Goal: Transaction & Acquisition: Obtain resource

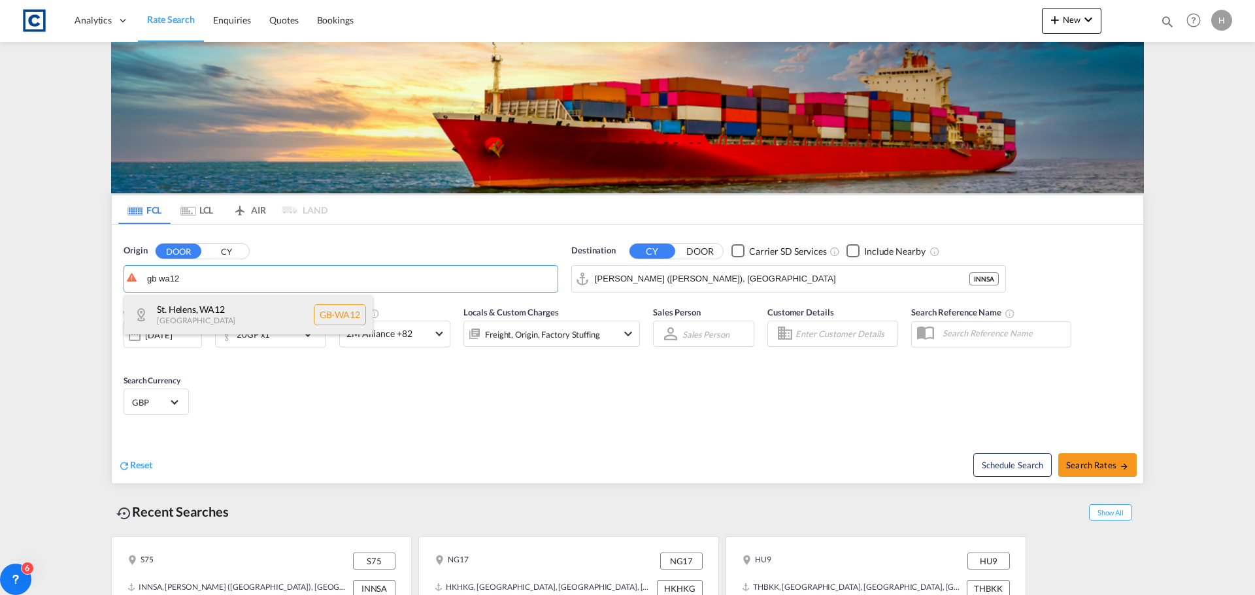
click at [225, 316] on div "[GEOGRAPHIC_DATA] [GEOGRAPHIC_DATA]-WA12" at bounding box center [248, 314] width 248 height 39
type input "GB-WA12, St. Helens"
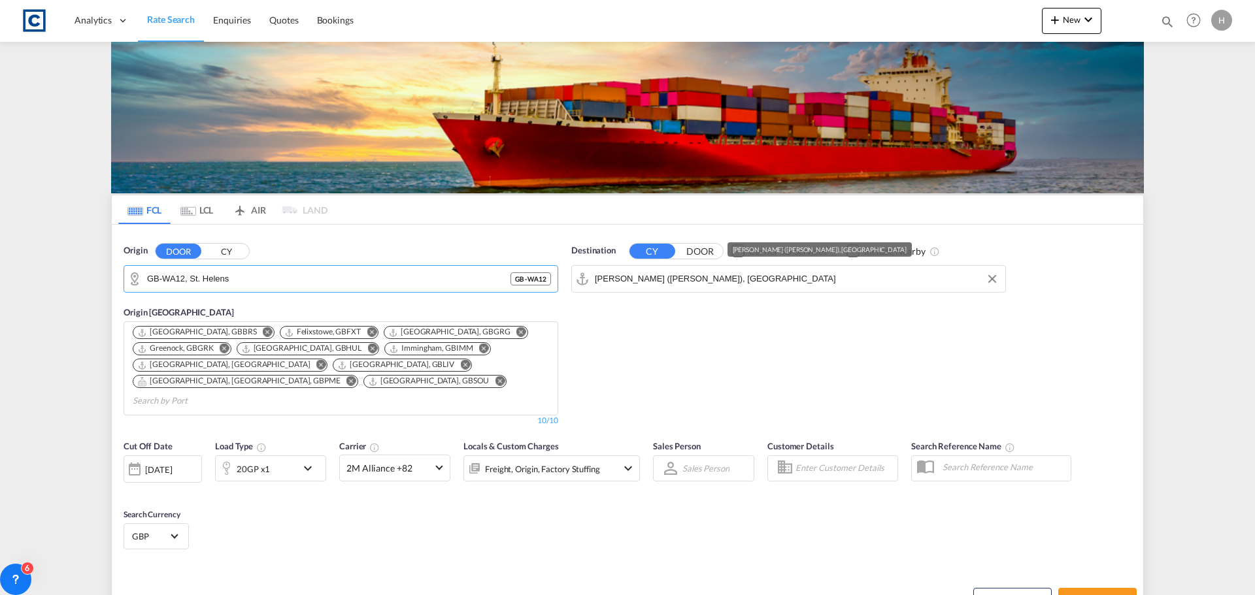
click at [674, 277] on input "[PERSON_NAME] ([PERSON_NAME]), [GEOGRAPHIC_DATA]" at bounding box center [797, 279] width 404 height 20
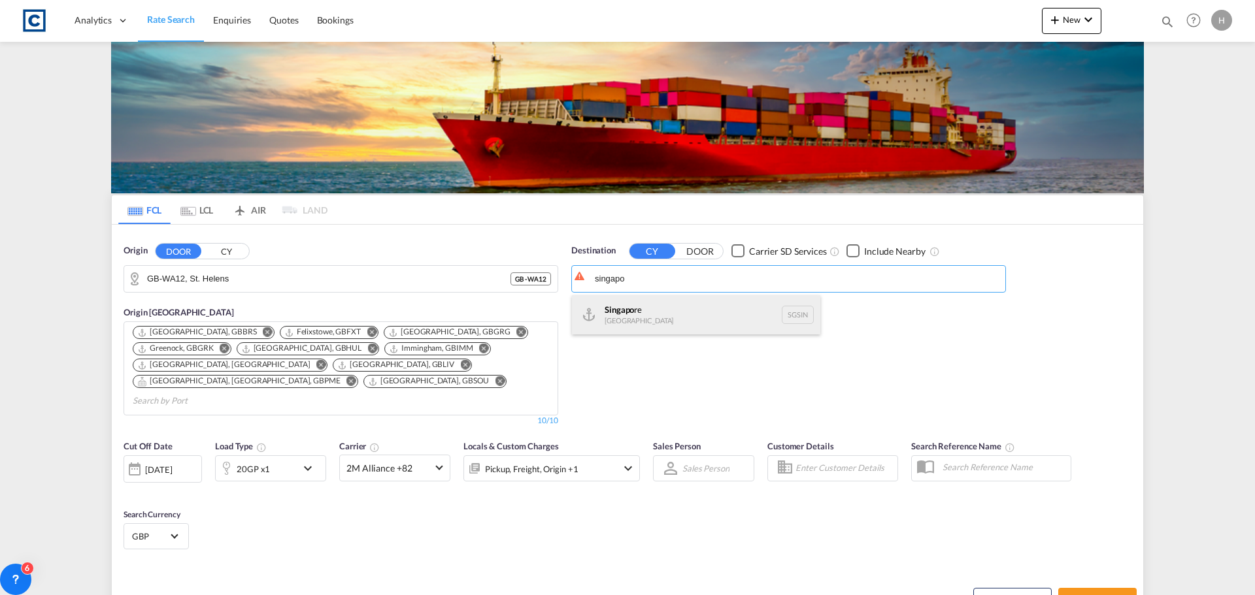
click at [693, 328] on div "Singapo re Singapore [GEOGRAPHIC_DATA]" at bounding box center [696, 314] width 248 height 39
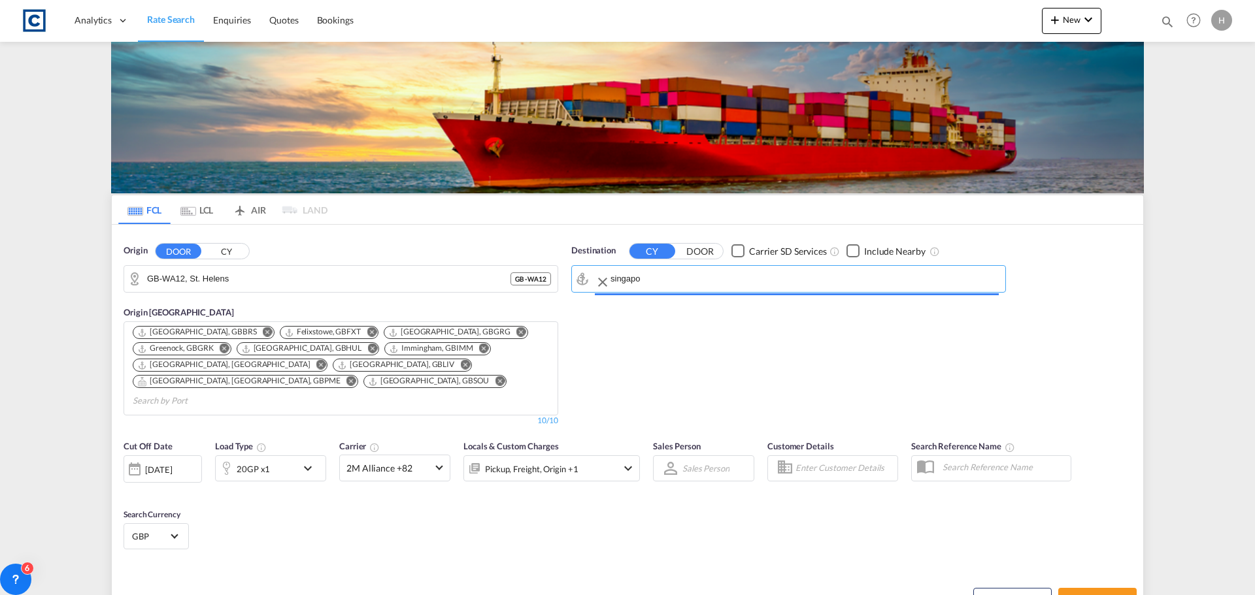
type input "[GEOGRAPHIC_DATA], SGSIN"
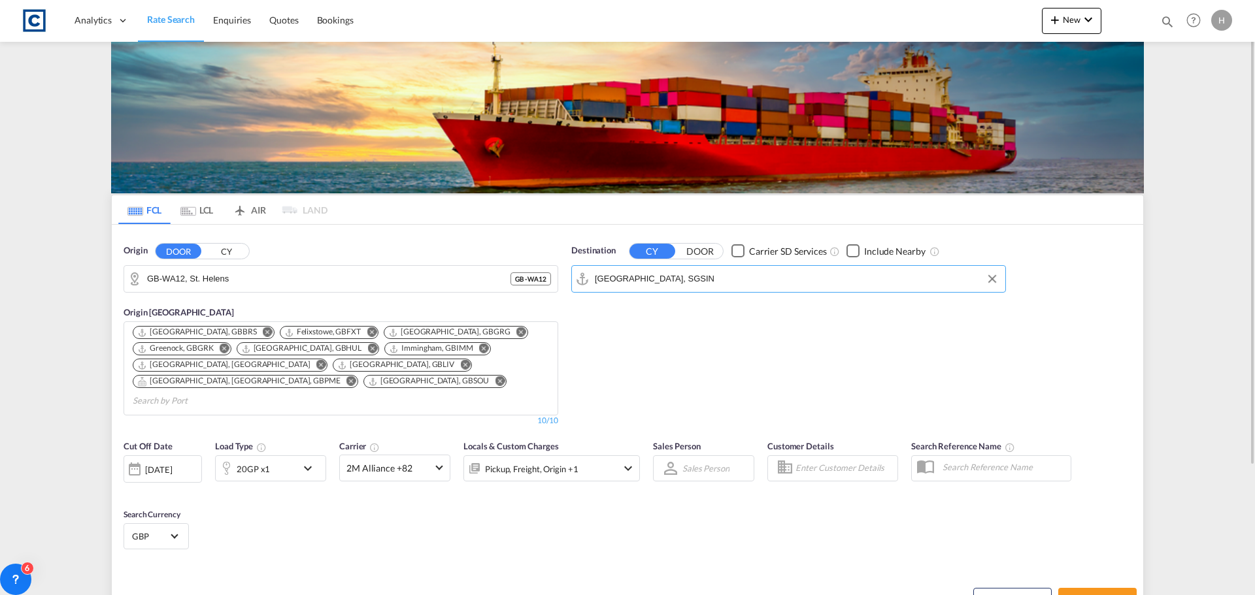
click at [287, 456] on div "20GP x1" at bounding box center [256, 469] width 81 height 26
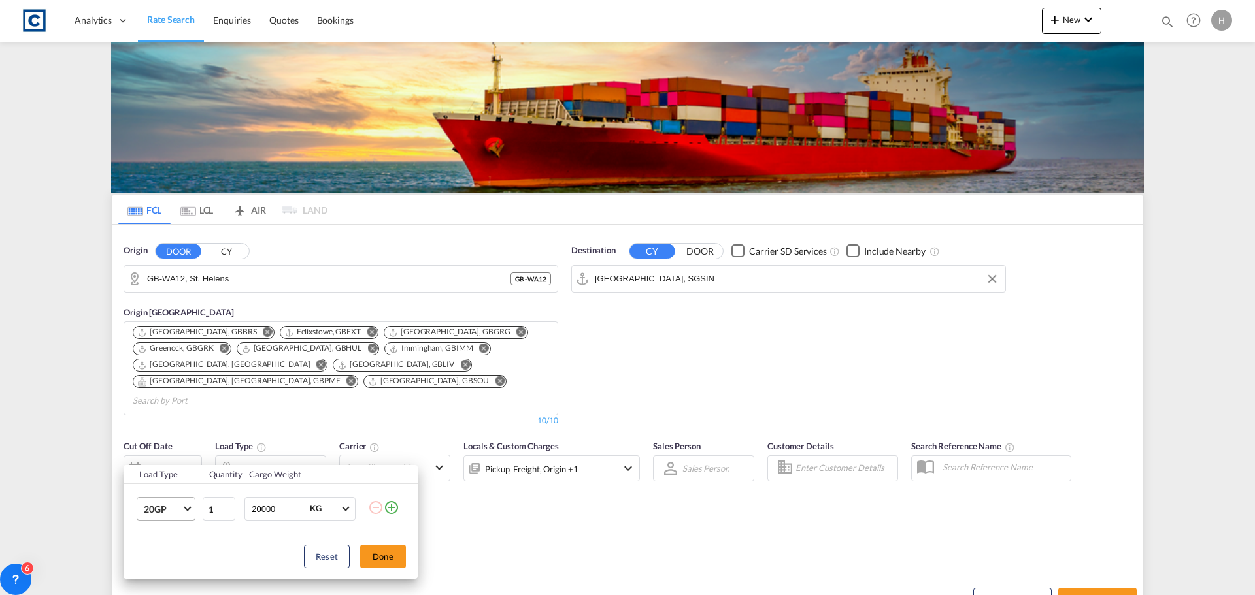
click at [180, 515] on span "20GP" at bounding box center [163, 509] width 38 height 13
click at [177, 493] on md-option "40HC" at bounding box center [177, 500] width 89 height 31
click at [378, 556] on button "Done" at bounding box center [383, 557] width 46 height 24
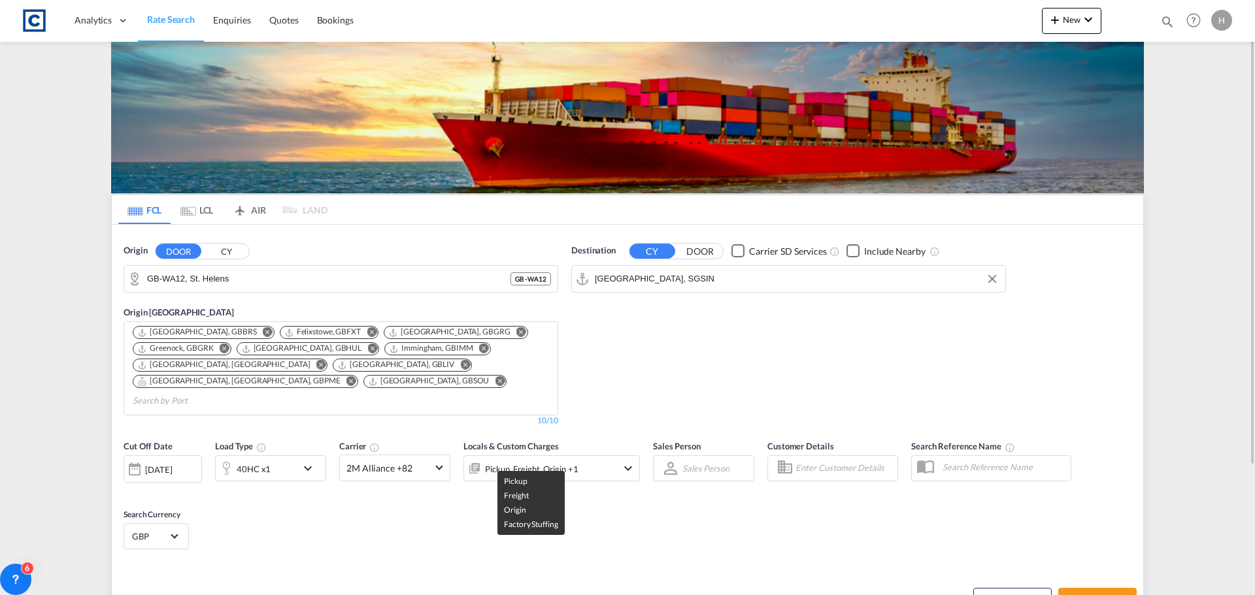
click at [511, 460] on div "Pickup, Freight, Origin +1" at bounding box center [531, 469] width 93 height 18
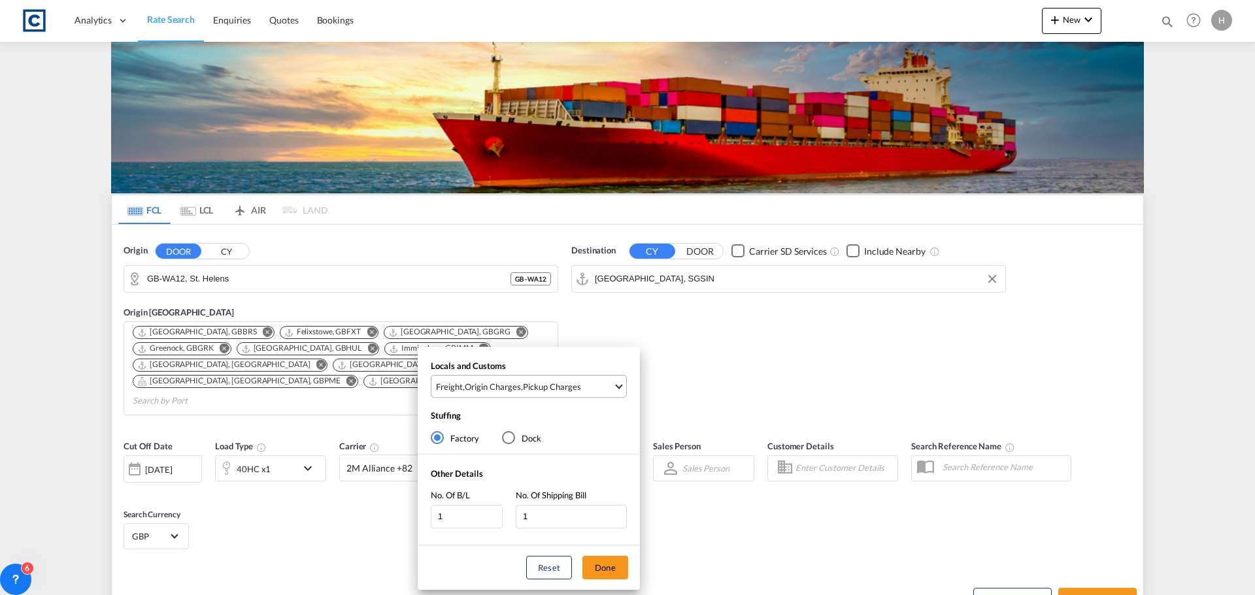
click at [509, 375] on md-select "Freight , Origin Charges , Pickup Charges Clear All Select All Freight Origin C…" at bounding box center [529, 386] width 196 height 23
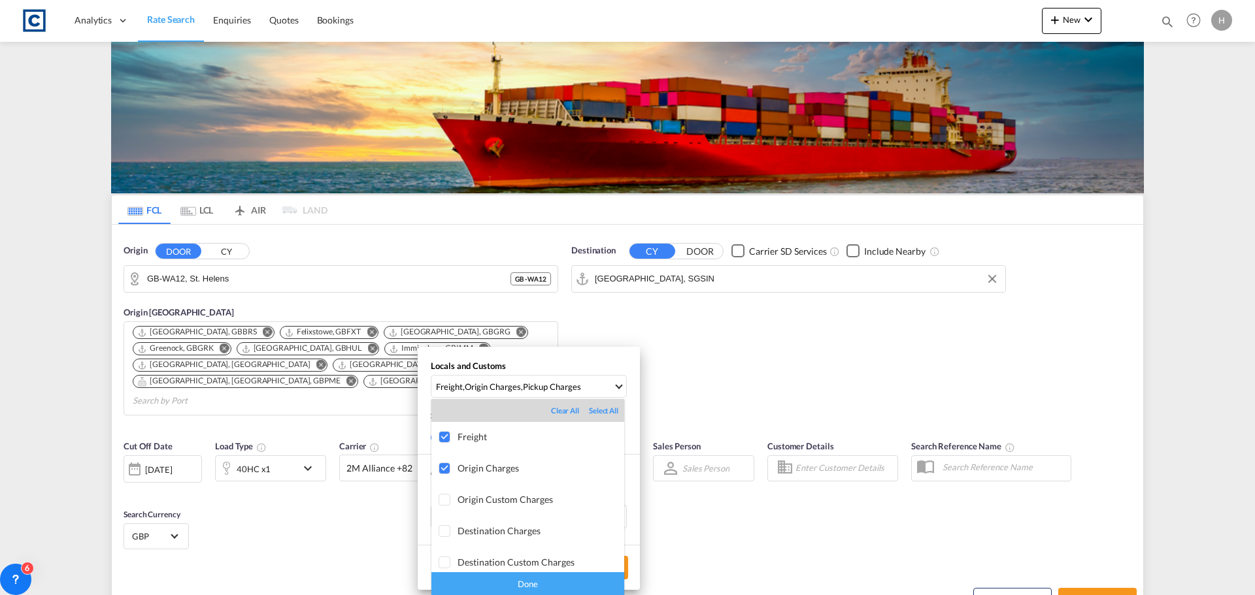
scroll to position [65, 0]
click at [576, 588] on div "Done" at bounding box center [527, 584] width 193 height 23
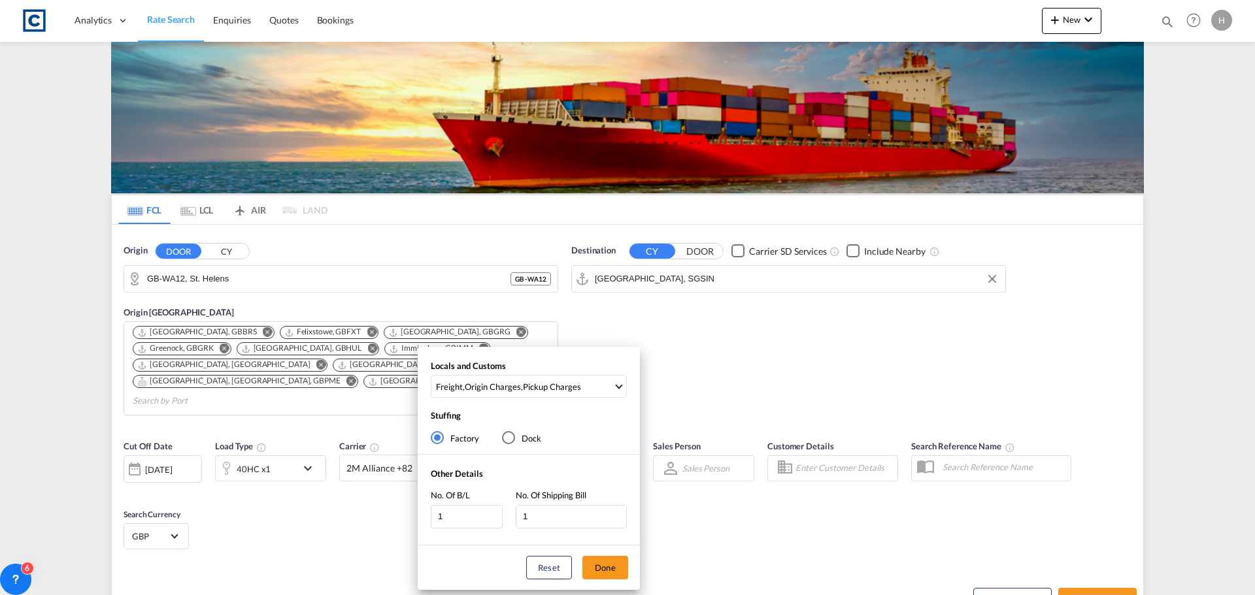
click at [1077, 576] on div "Locals and Customs Freight , Origin Charges , Pickup Charges Stuffing Factory D…" at bounding box center [627, 297] width 1255 height 595
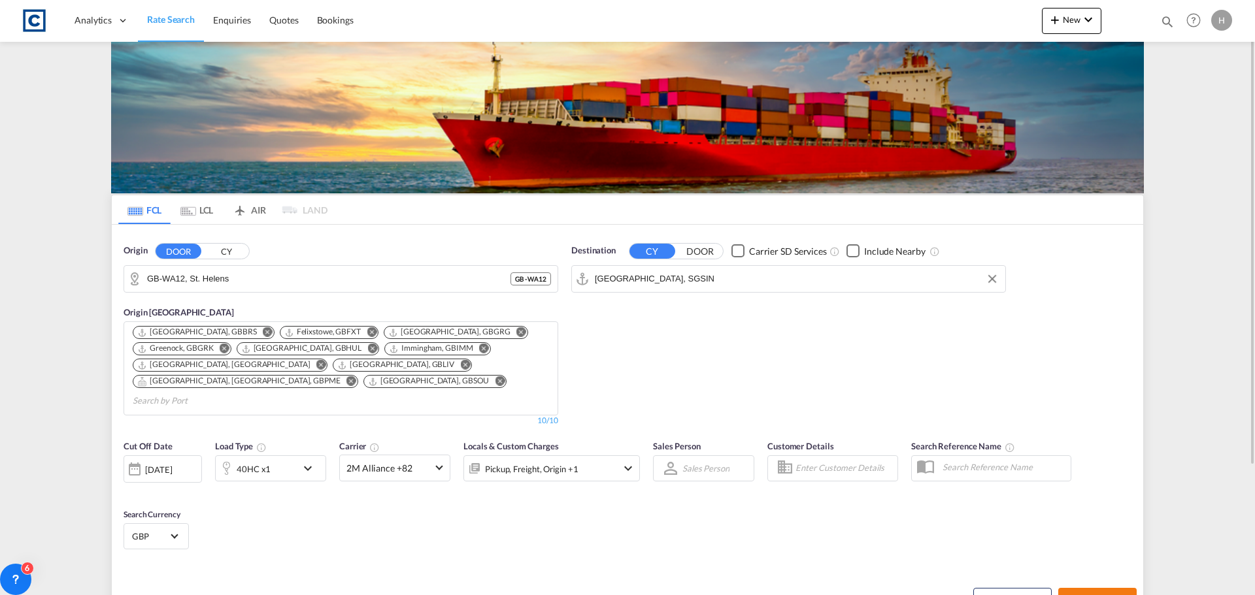
click at [1080, 595] on span "Search Rates" at bounding box center [1097, 600] width 63 height 10
type input "WA12 to SGSIN / [DATE]"
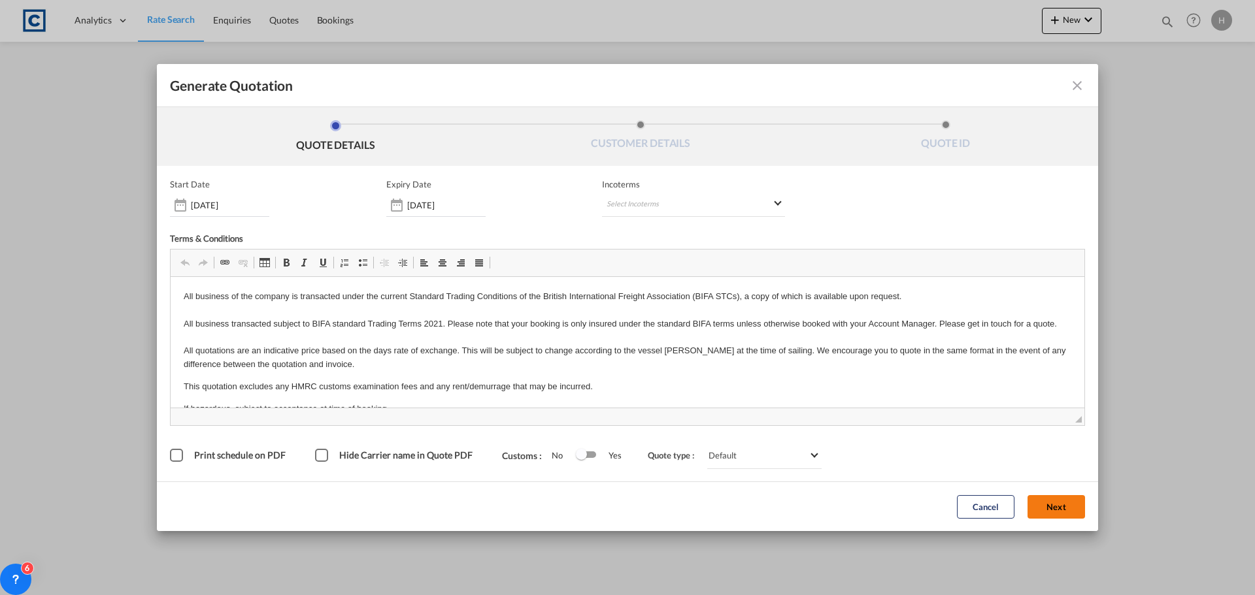
click at [1070, 505] on button "Next" at bounding box center [1056, 507] width 58 height 24
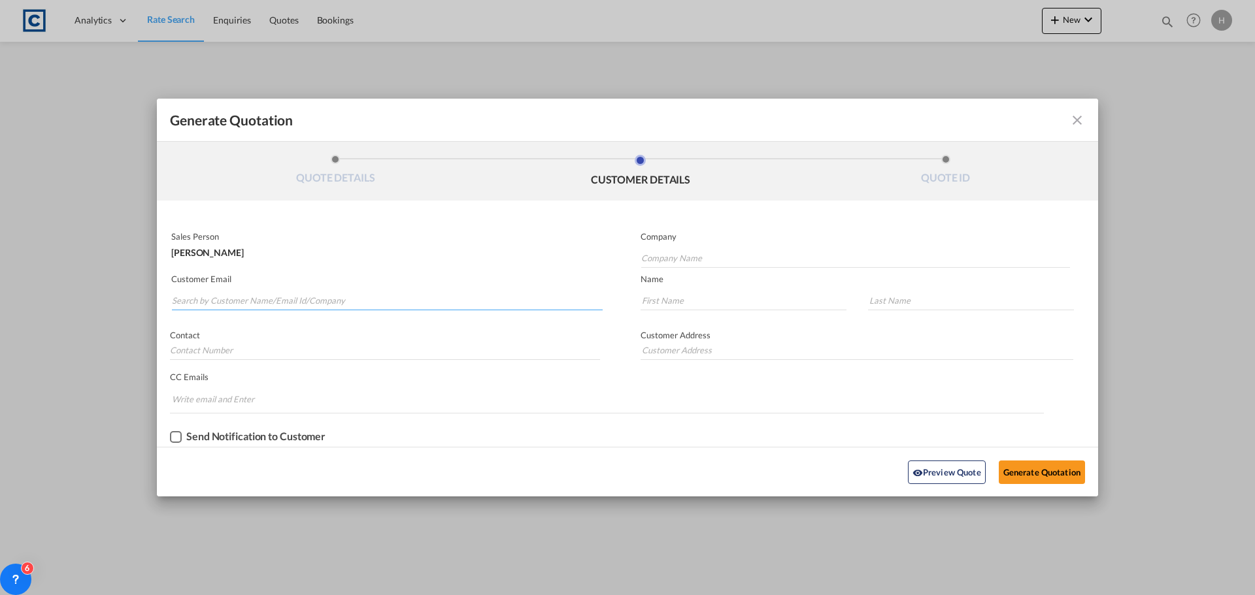
click at [441, 303] on input "Search by Customer Name/Email Id/Company" at bounding box center [387, 301] width 431 height 20
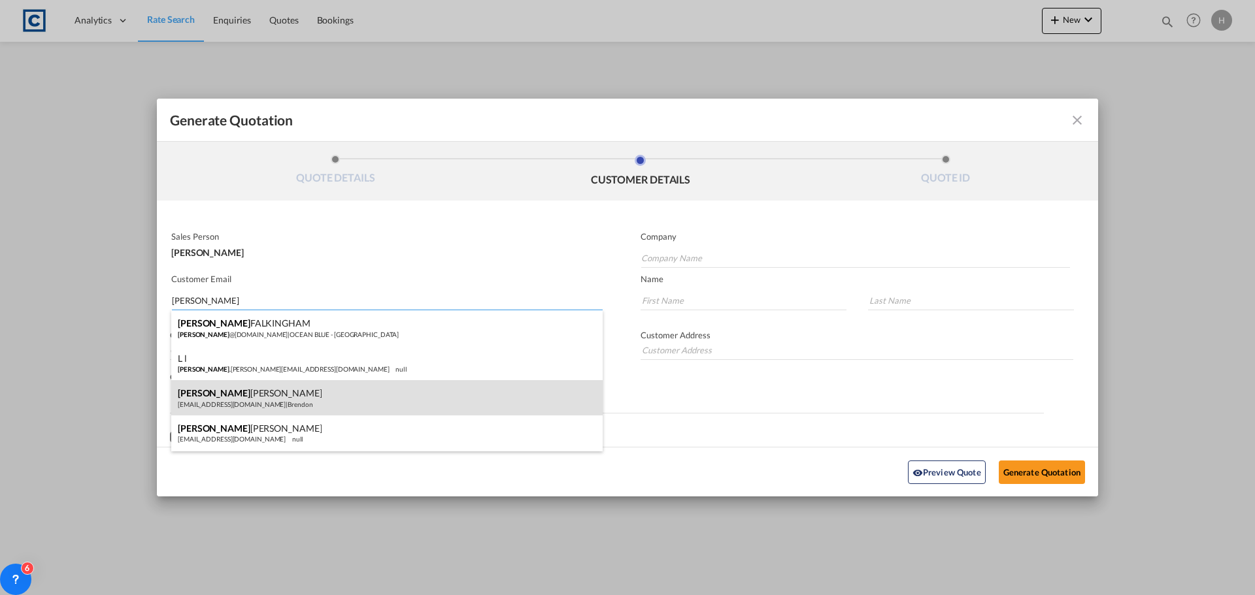
type input "[PERSON_NAME]"
click at [461, 385] on div "[PERSON_NAME] [EMAIL_ADDRESS][DOMAIN_NAME] | [PERSON_NAME]" at bounding box center [386, 397] width 431 height 35
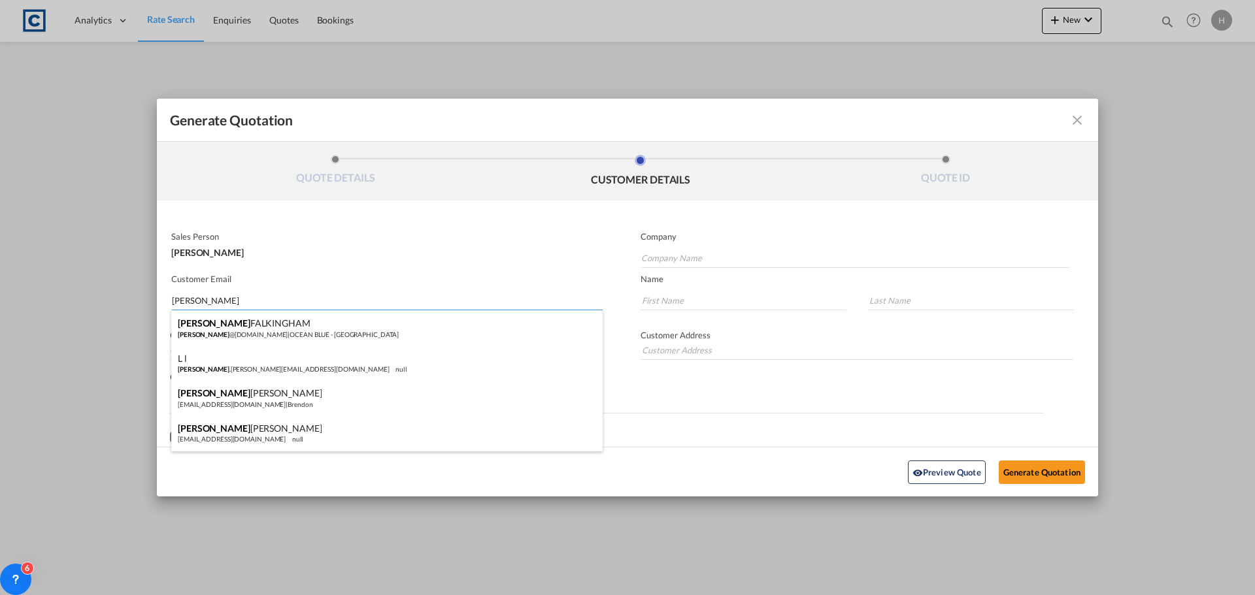
type input "Brendon"
type input "[EMAIL_ADDRESS][DOMAIN_NAME]"
type input "[PERSON_NAME]"
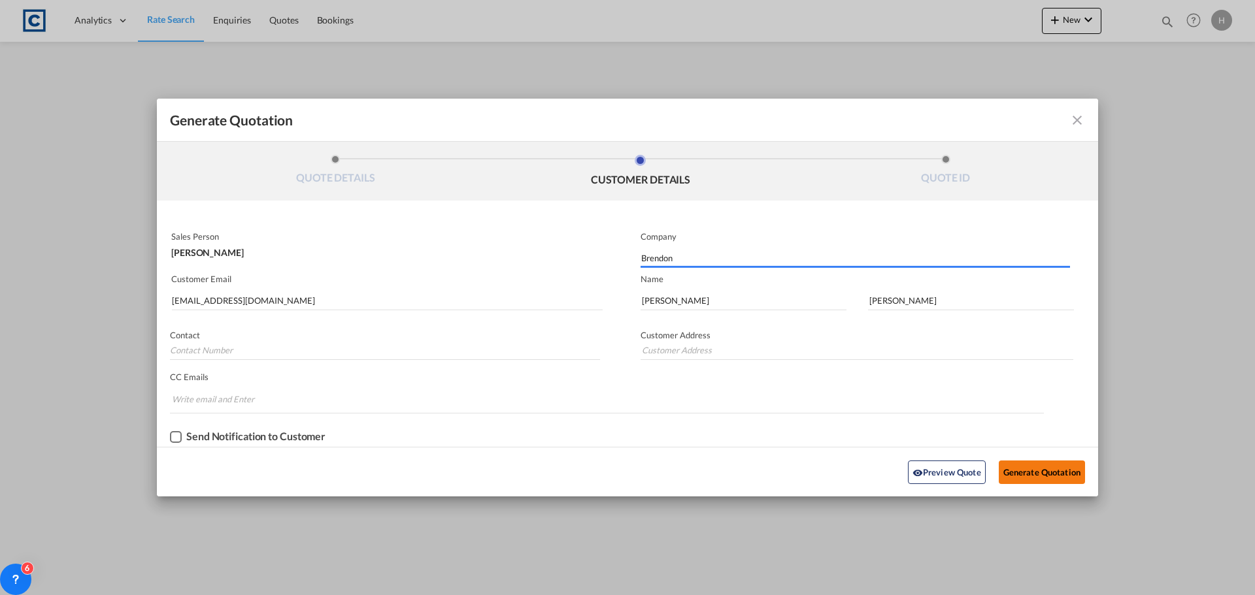
click at [1012, 475] on button "Generate Quotation" at bounding box center [1042, 473] width 86 height 24
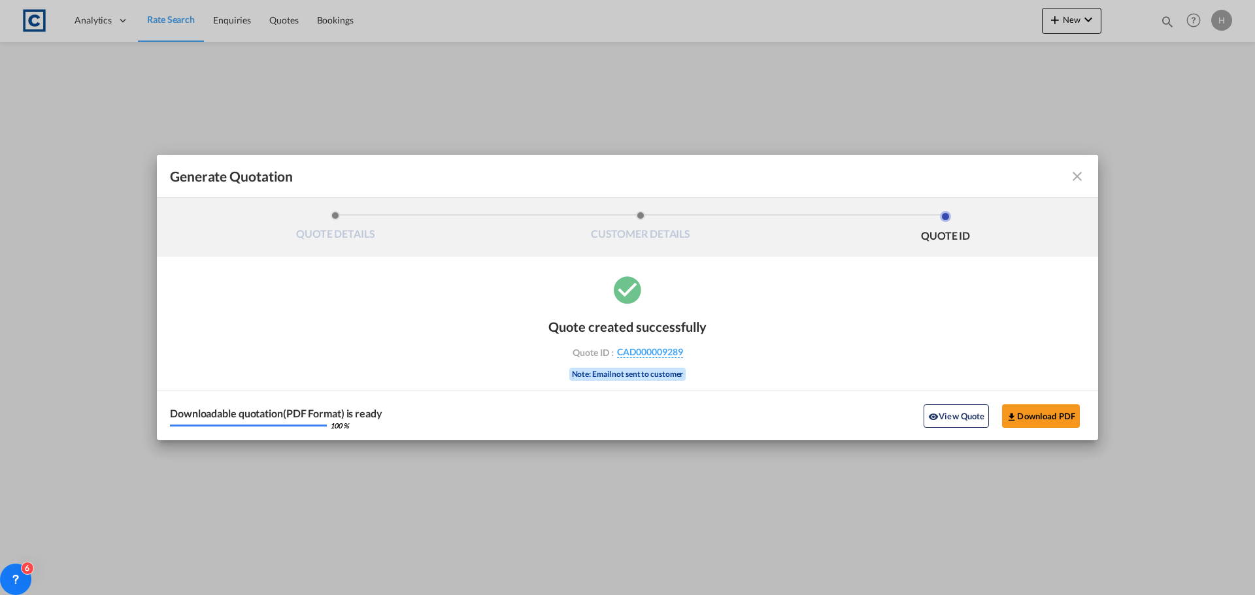
drag, startPoint x: 699, startPoint y: 183, endPoint x: 697, endPoint y: 258, distance: 74.5
click at [697, 258] on share-quotation "Generate Quotation QUOTE DETAILS CUSTOMER DETAILS QUOTE ID Start Date [DATE] Ex…" at bounding box center [627, 298] width 941 height 286
click at [962, 359] on div "Quote created successfully Quote ID : CAD000009289 Note: Email not sent to cust…" at bounding box center [627, 356] width 941 height 167
click at [949, 412] on button "View Quote" at bounding box center [956, 417] width 65 height 24
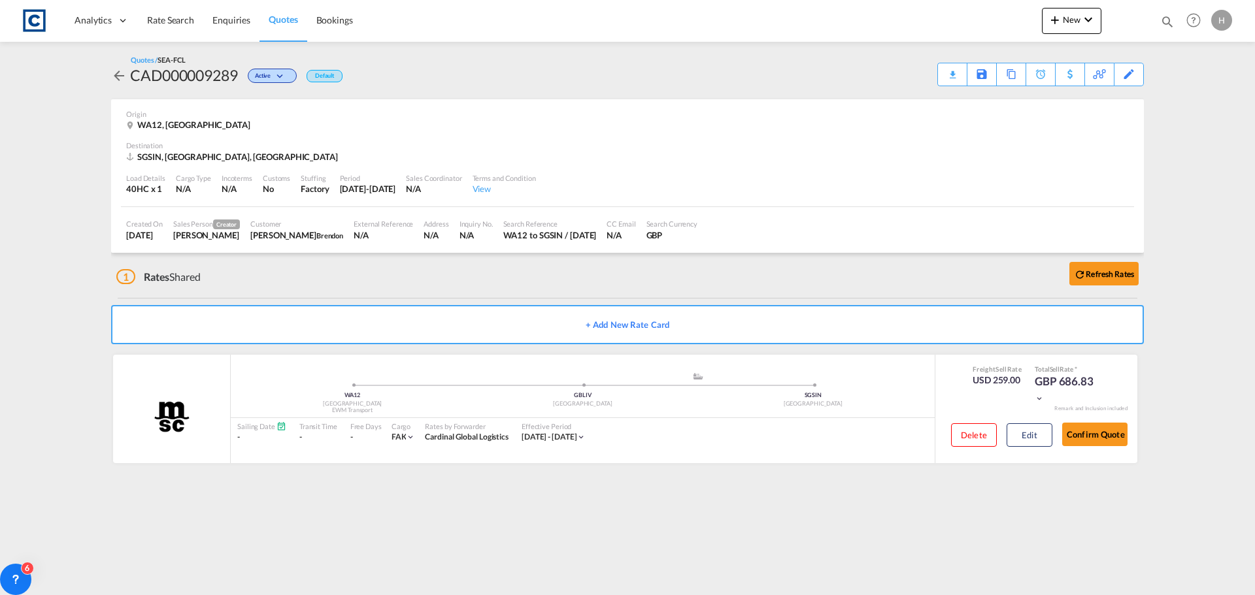
click at [478, 488] on md-content "Analytics Dashboard Rate Search Enquiries Quotes Bookings New Quote Bookings" at bounding box center [627, 297] width 1255 height 595
click at [170, 22] on span "Rate Search" at bounding box center [170, 19] width 47 height 11
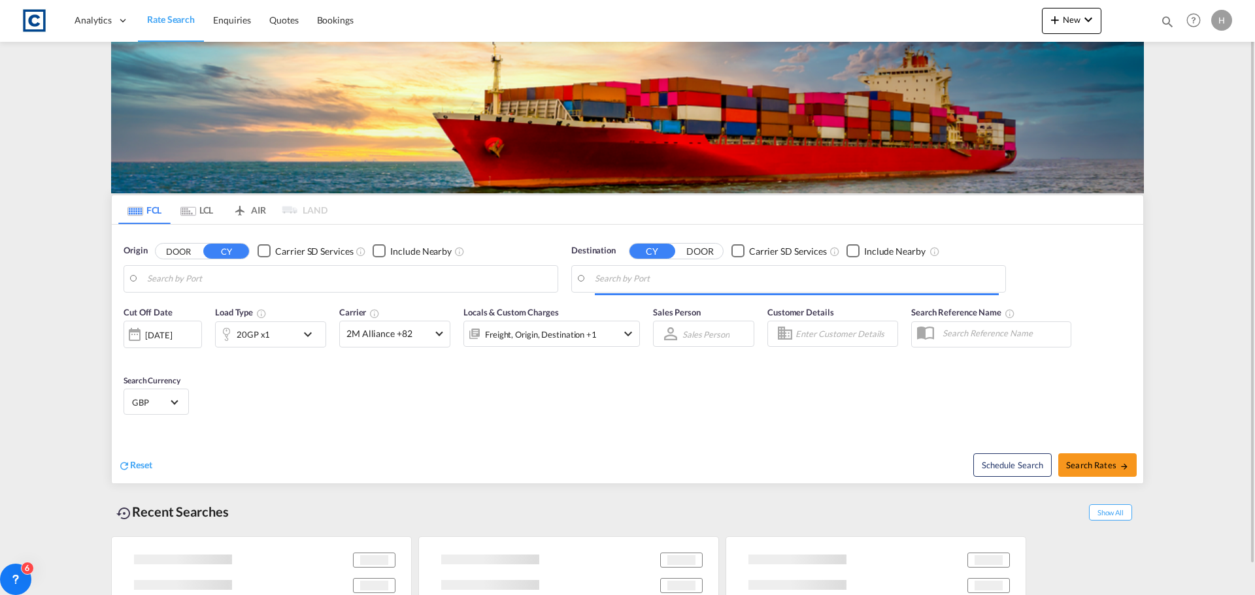
type input "GB-WA12, St. Helens"
type input "[GEOGRAPHIC_DATA], SGSIN"
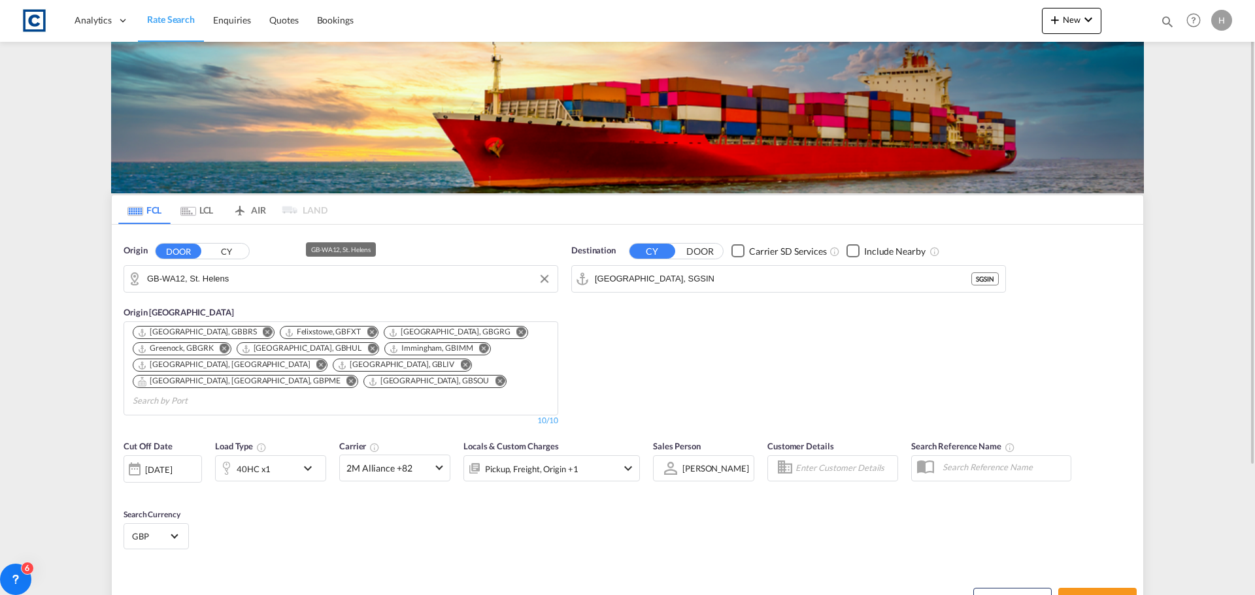
click at [239, 278] on input "GB-WA12, St. Helens" at bounding box center [349, 279] width 404 height 20
